Goal: Transaction & Acquisition: Subscribe to service/newsletter

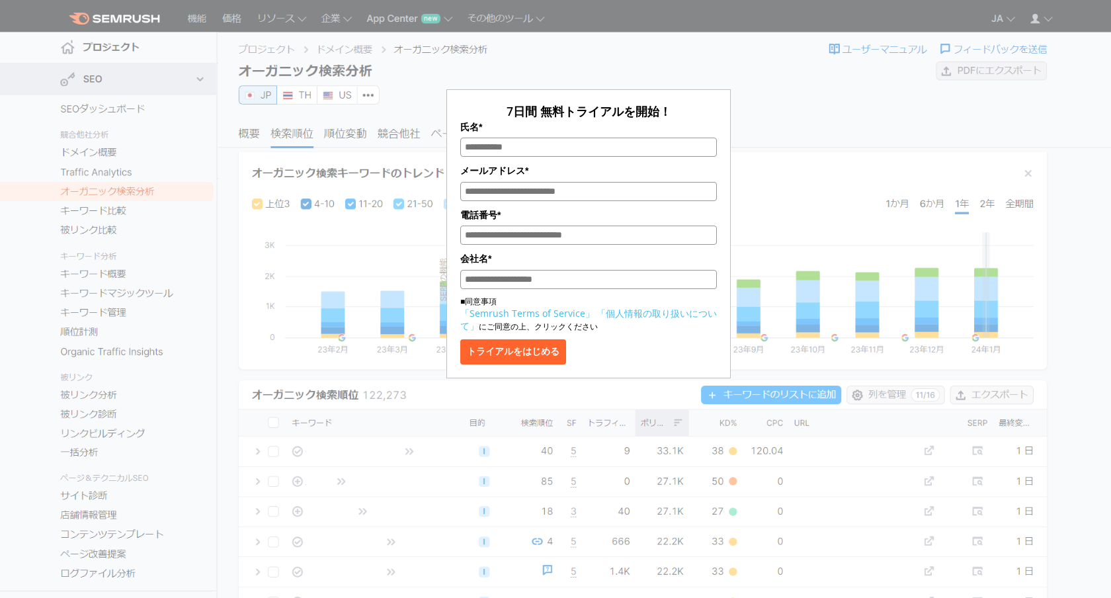
click at [385, 190] on div "7日間 無料トライアルを開始！ 氏名* メールアドレス* 電話番号* 会社名* ■同意事項 「Semrush Terms of Service」 「個人情報の…" at bounding box center [588, 198] width 661 height 362
click at [502, 153] on input "氏名*" at bounding box center [588, 147] width 256 height 19
type input "*"
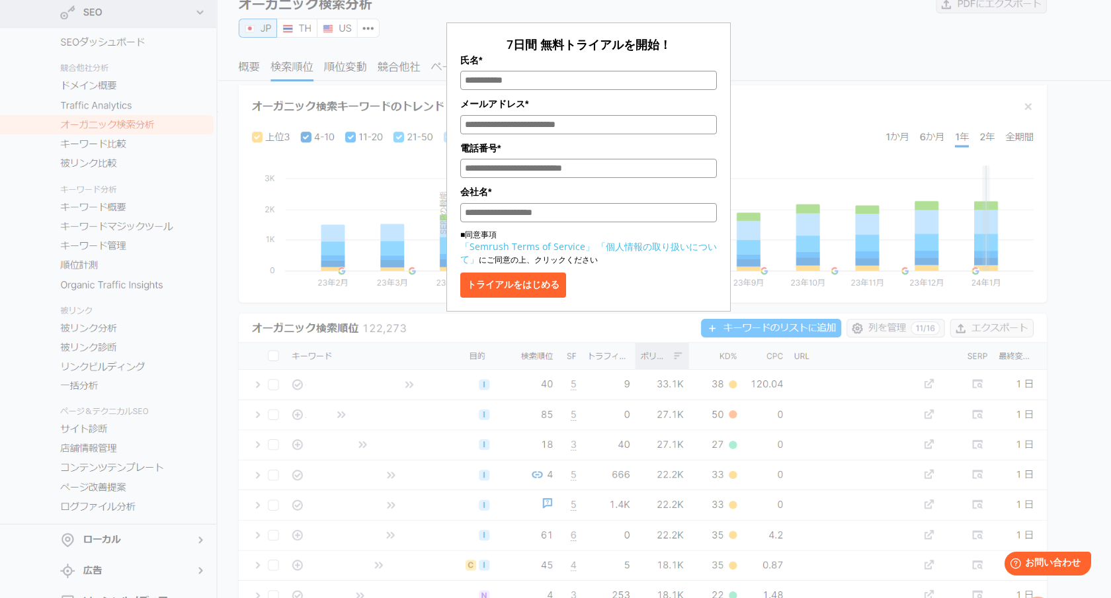
scroll to position [65, 0]
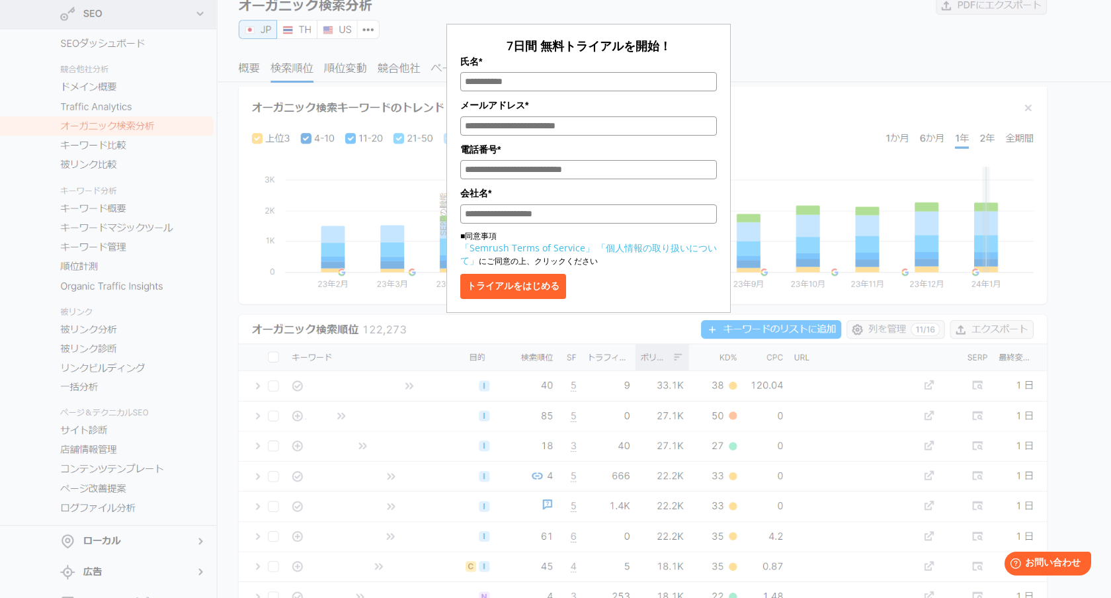
click at [811, 64] on div "7日間 無料トライアルを開始！ 氏名* メールアドレス* 電話番号* 会社名* ■同意事項 「Semrush Terms of Service」 「個人情報の…" at bounding box center [588, 132] width 661 height 362
